Goal: Check status

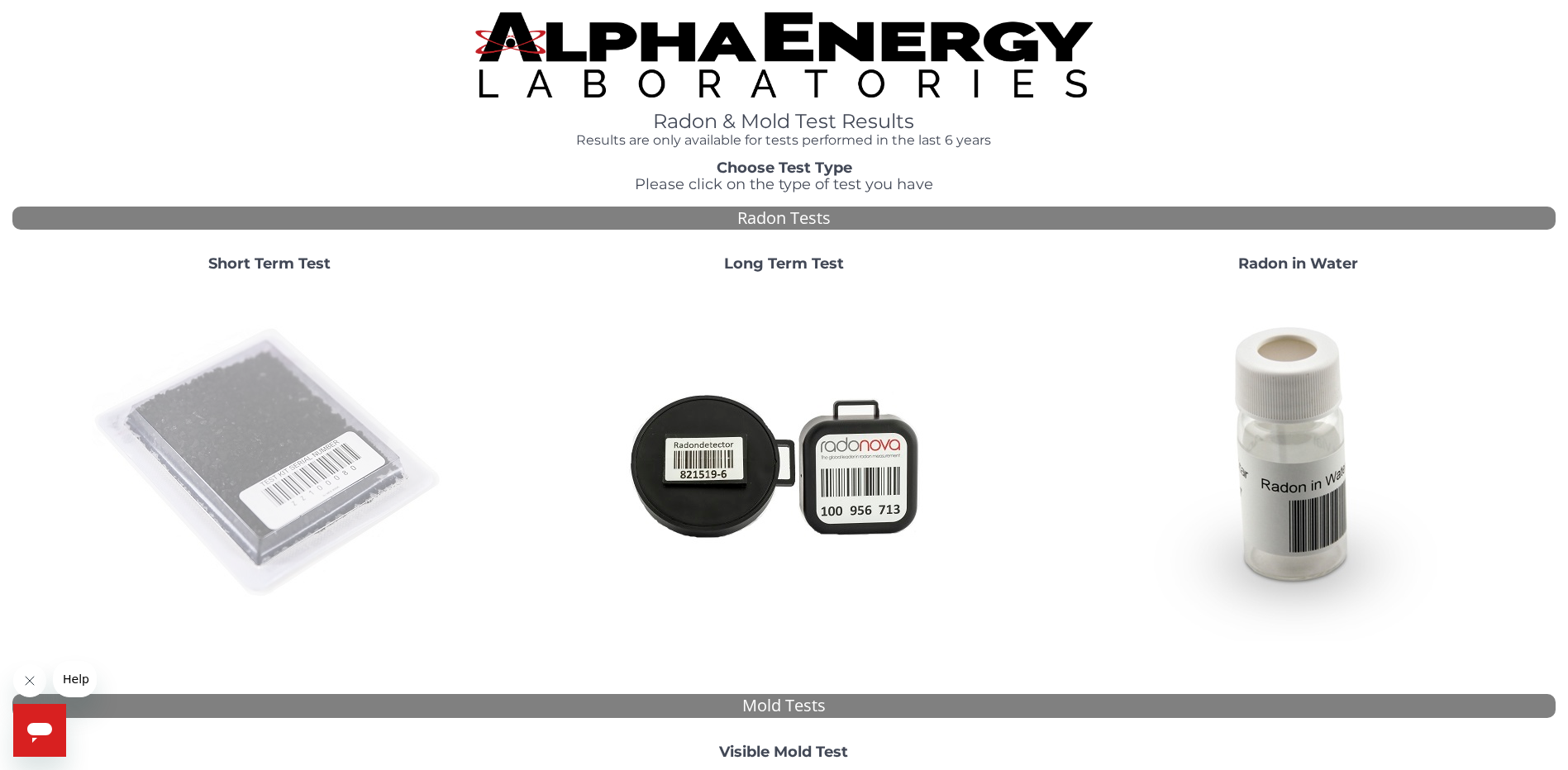
click at [320, 453] on img at bounding box center [269, 463] width 355 height 355
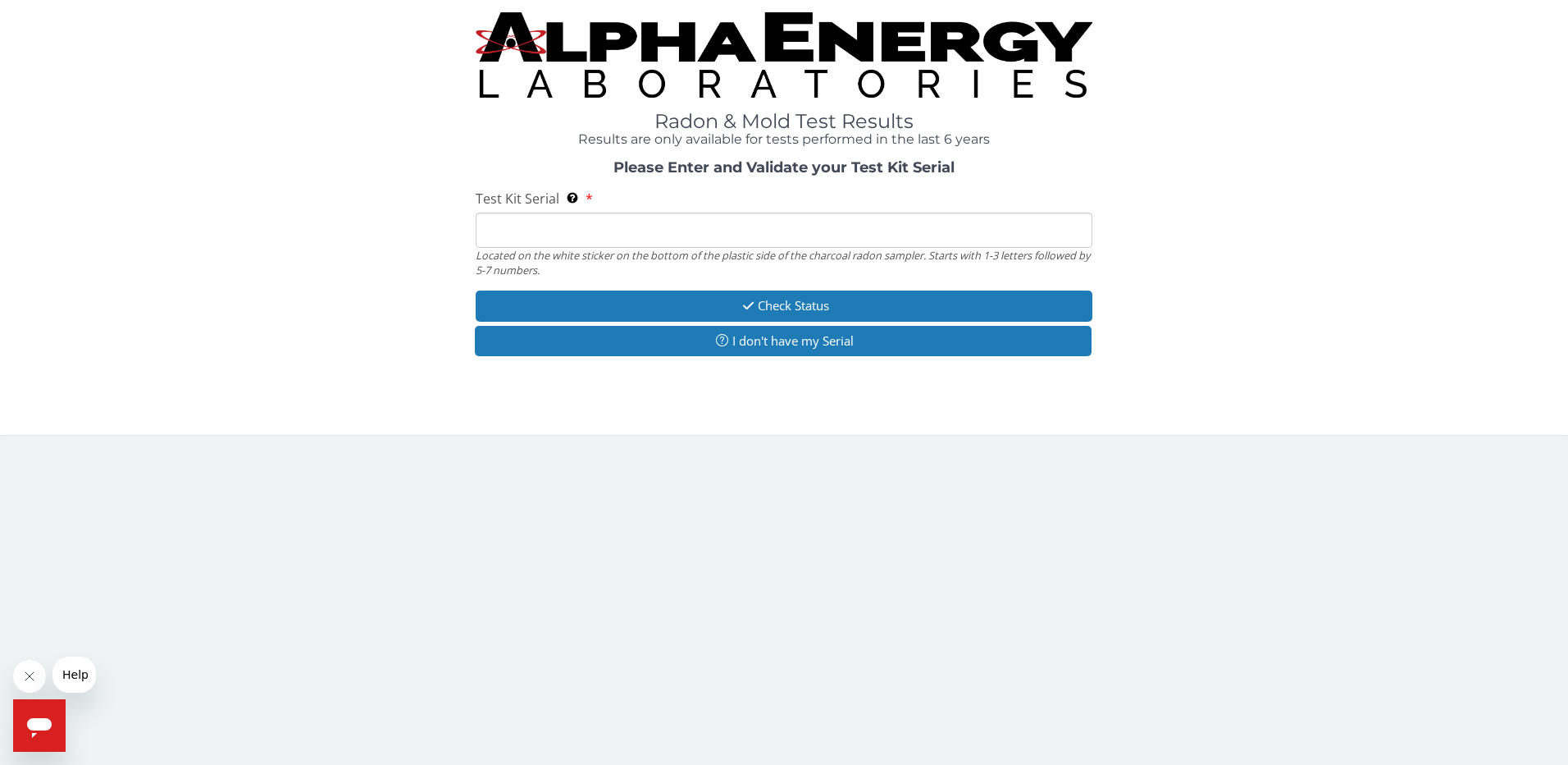
click at [532, 229] on input "Test Kit Serial Located on the white sticker on the bottom of the plastic side …" at bounding box center [784, 230] width 617 height 35
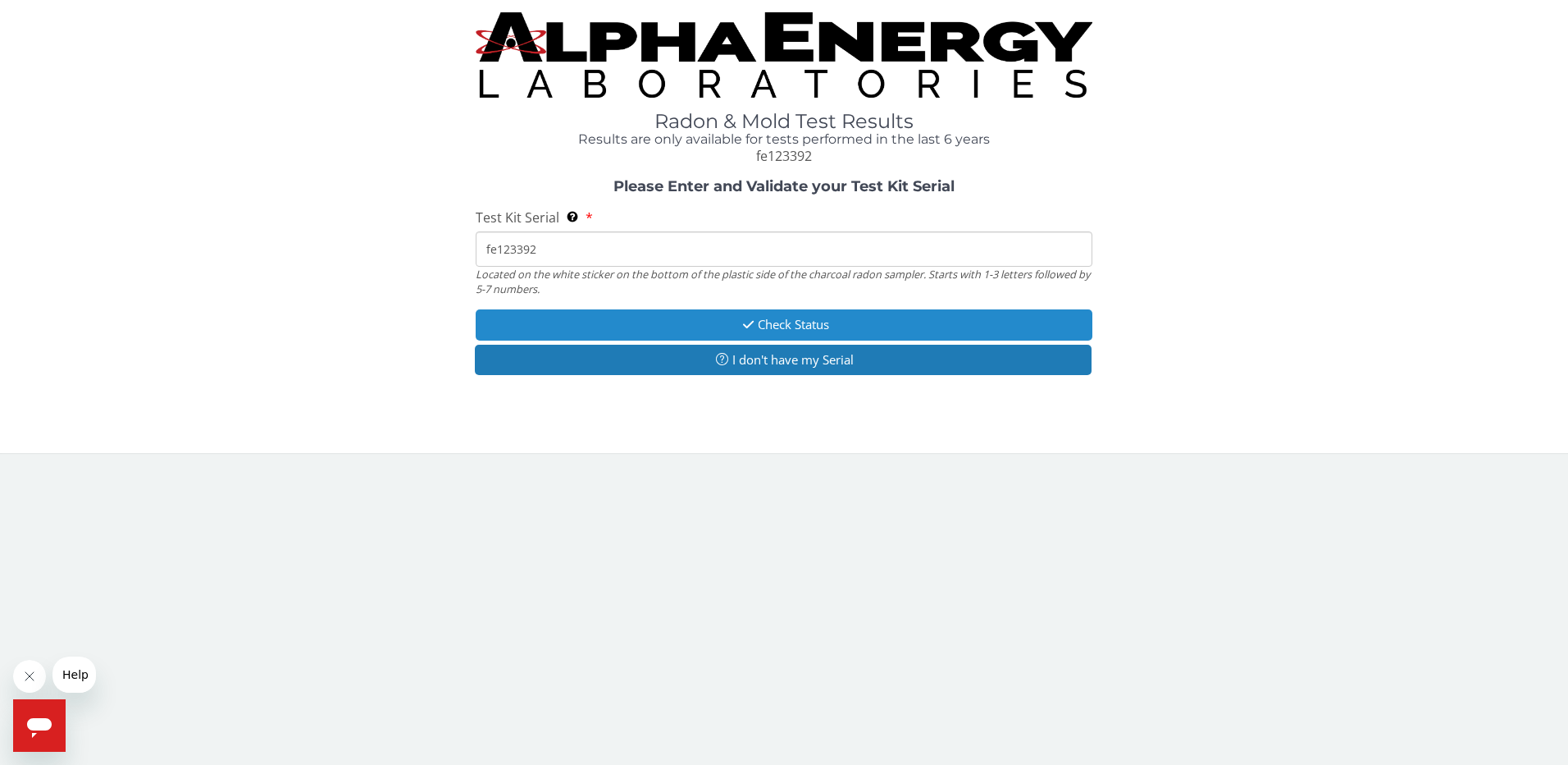
type input "fe123392"
click at [587, 331] on button "Check Status" at bounding box center [784, 325] width 617 height 31
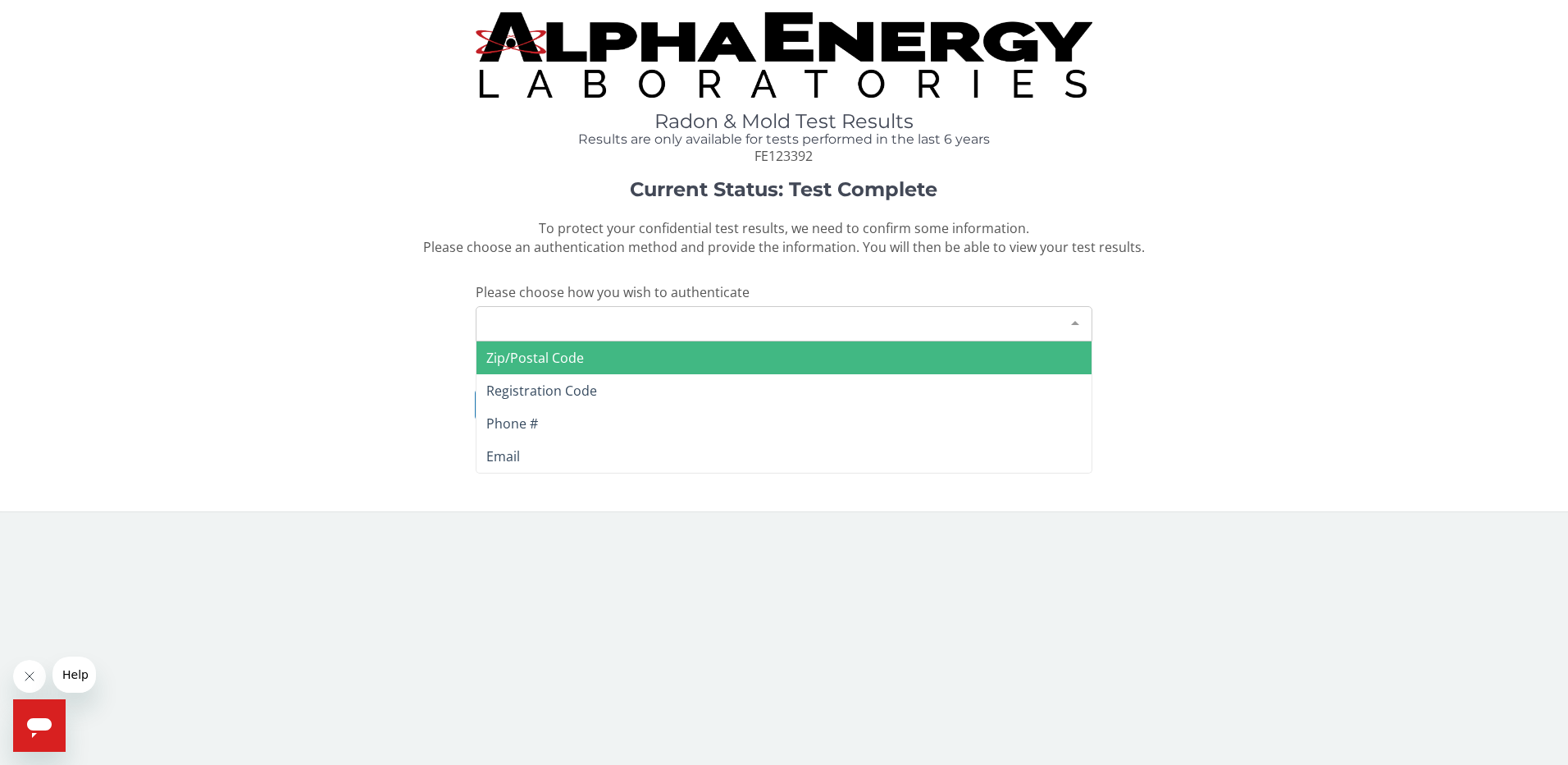
click at [668, 329] on div "Please make a selection" at bounding box center [784, 324] width 617 height 35
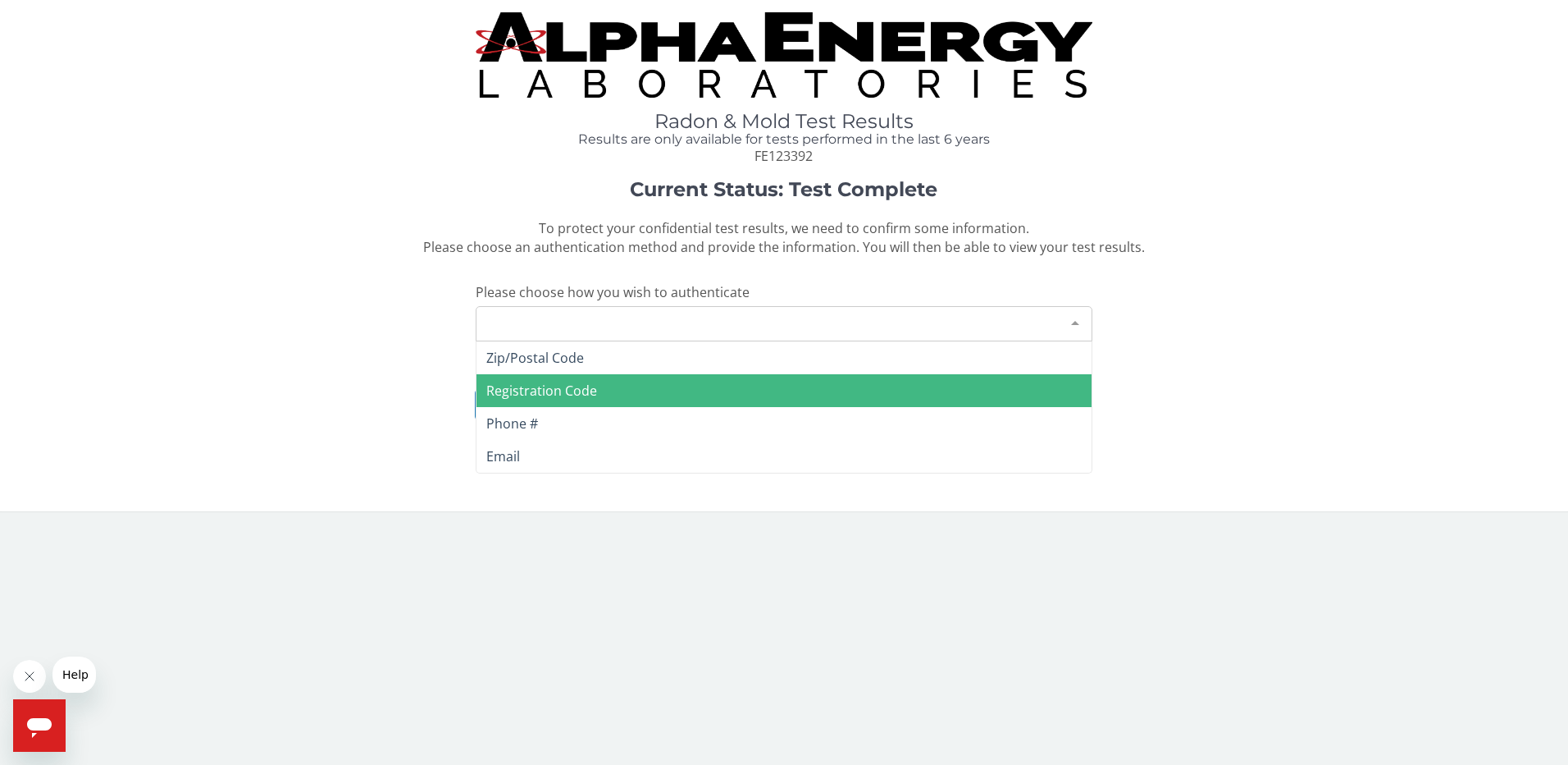
click at [588, 359] on span "Zip/Postal Code" at bounding box center [784, 357] width 616 height 32
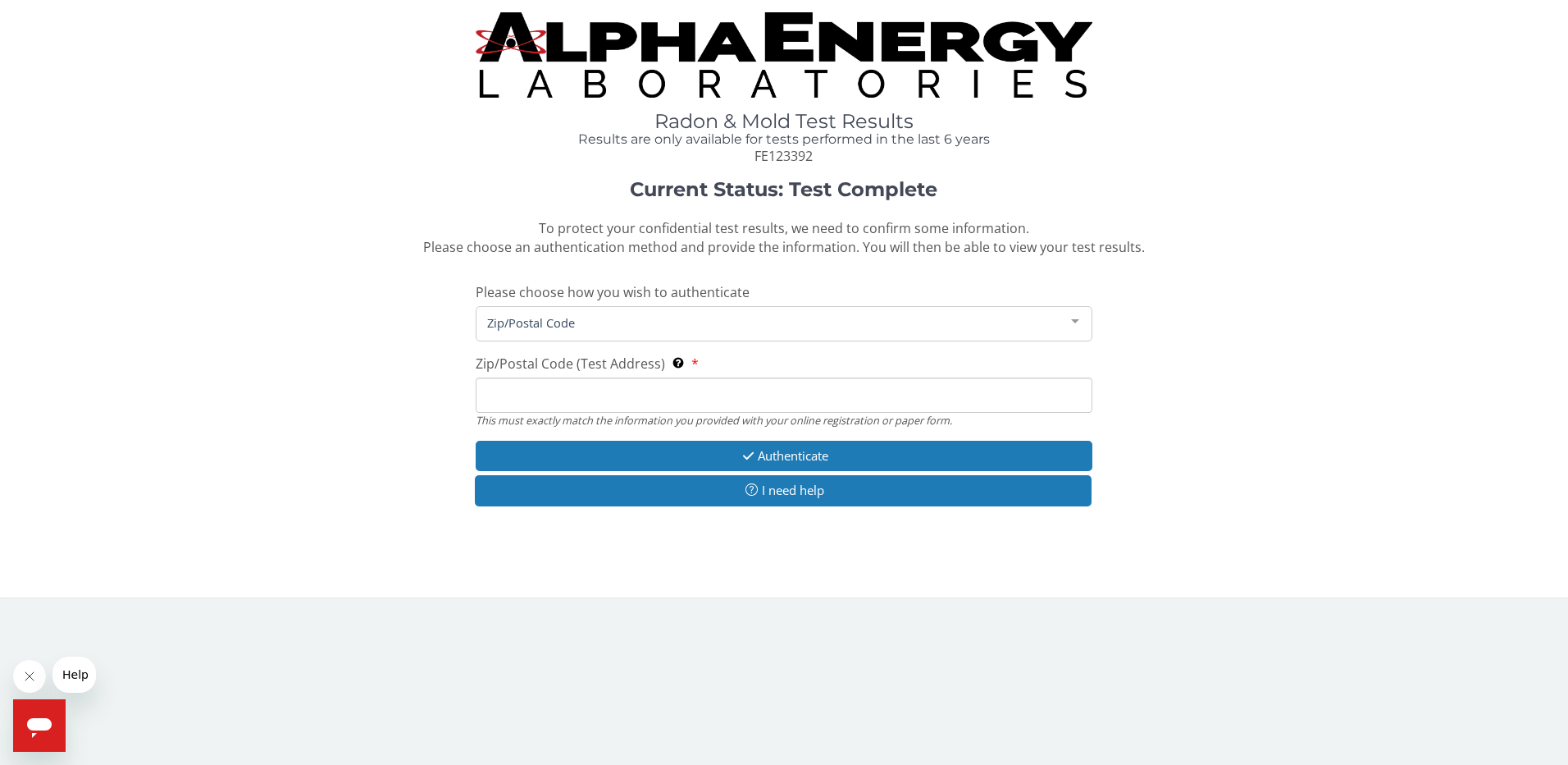
click at [562, 384] on input "Zip/Postal Code (Test Address) This must exactly match the information you prov…" at bounding box center [784, 395] width 617 height 35
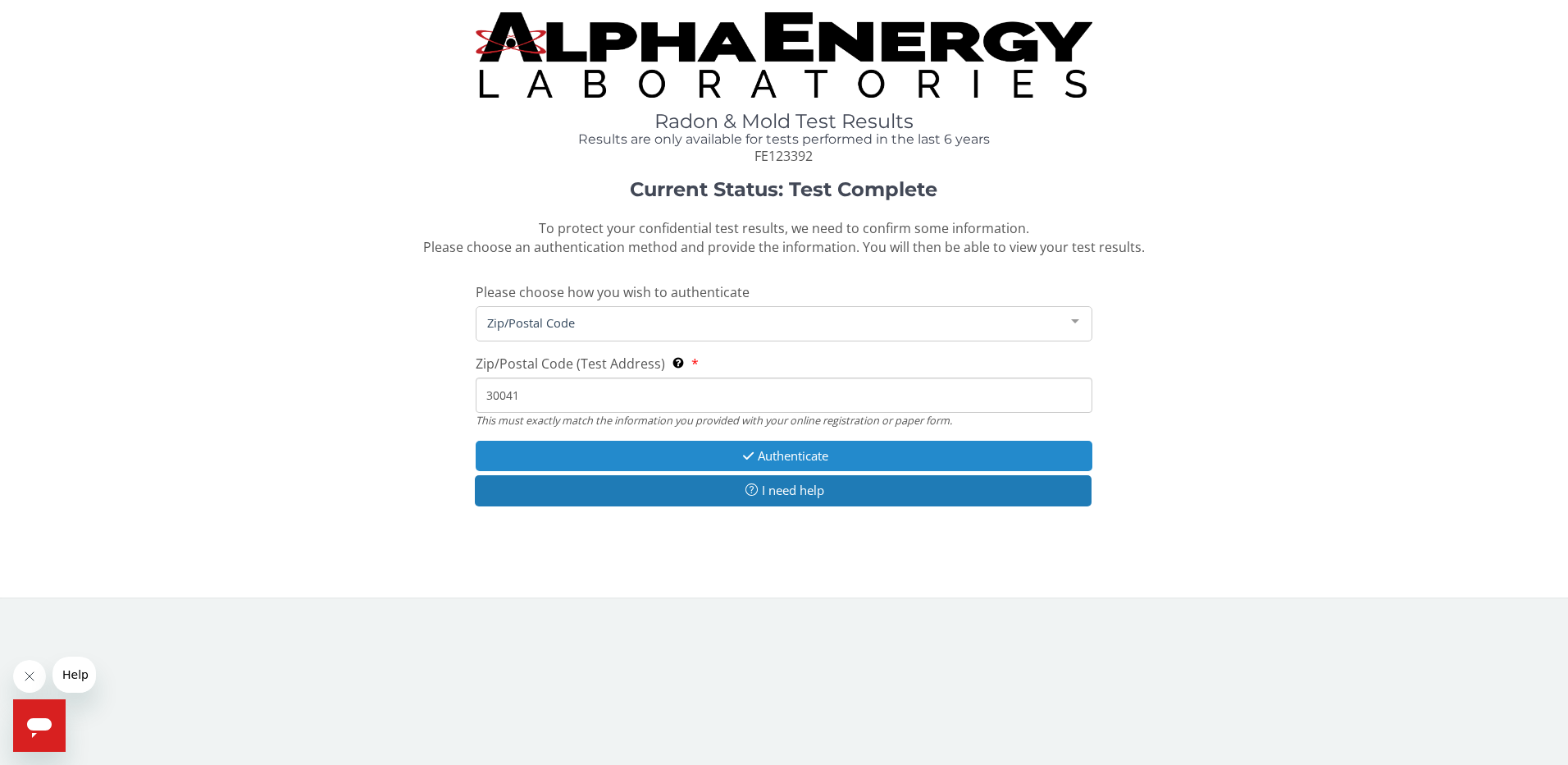
type input "30041"
click at [714, 453] on button "Authenticate" at bounding box center [784, 455] width 617 height 31
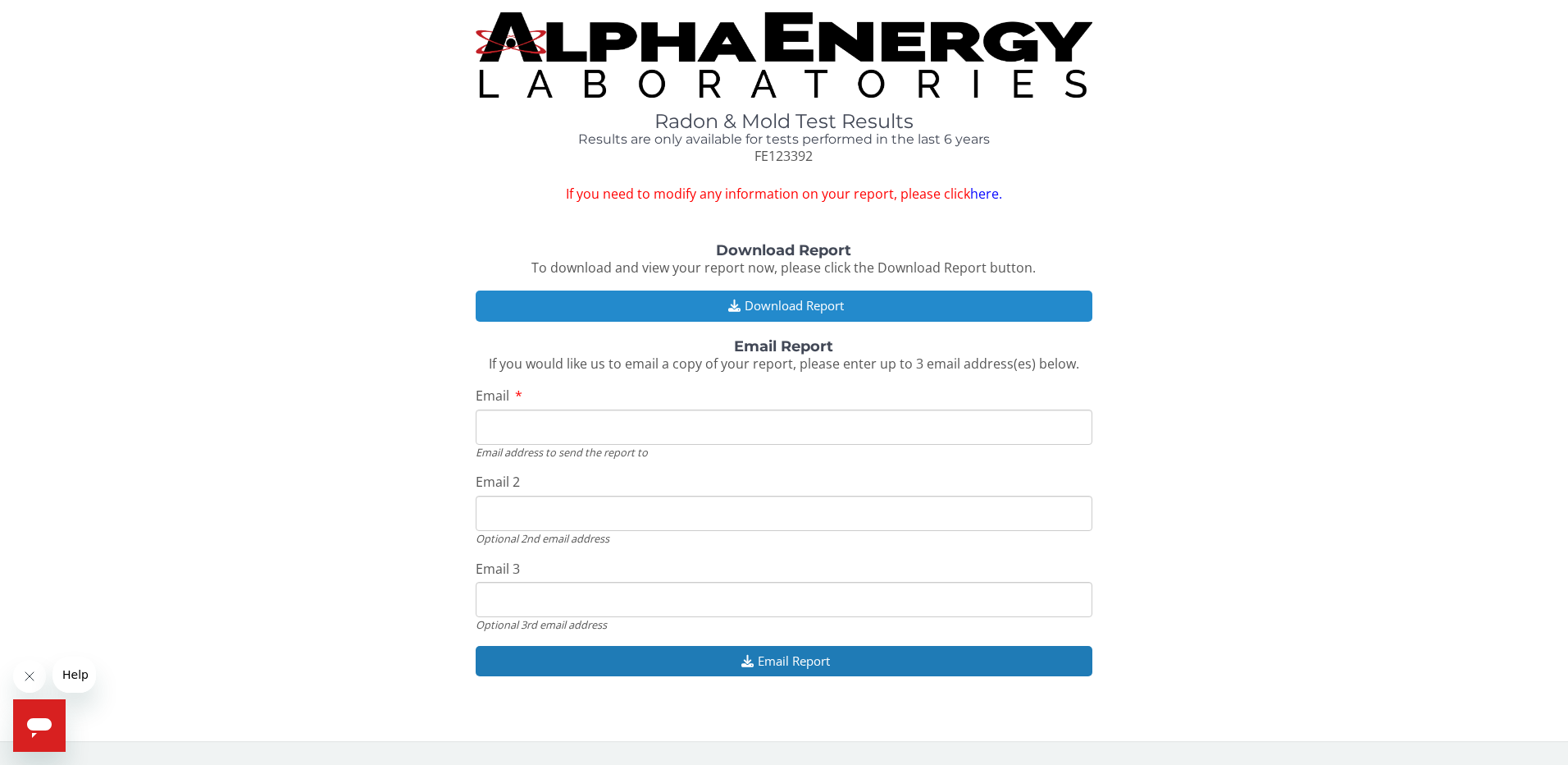
click at [727, 300] on icon "button" at bounding box center [734, 305] width 20 height 12
